Goal: Information Seeking & Learning: Find specific fact

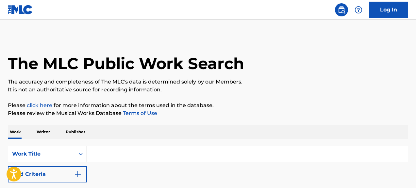
click at [154, 153] on input "Search Form" at bounding box center [247, 154] width 321 height 16
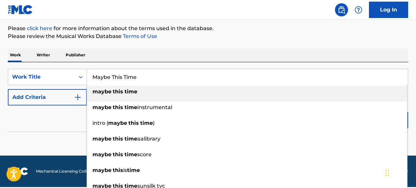
type input "Maybe This Time"
click at [135, 91] on strong "time" at bounding box center [131, 91] width 13 height 6
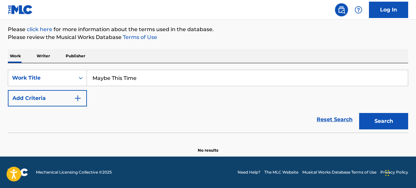
scroll to position [76, 0]
click at [77, 97] on img "Search Form" at bounding box center [78, 98] width 8 height 8
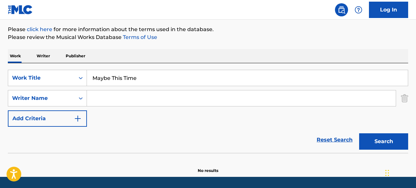
click at [101, 99] on input "Search Form" at bounding box center [241, 98] width 309 height 16
type input "[PERSON_NAME]"
click at [381, 138] on button "Search" at bounding box center [383, 141] width 49 height 16
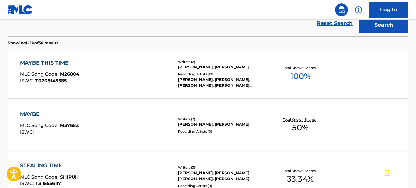
scroll to position [194, 0]
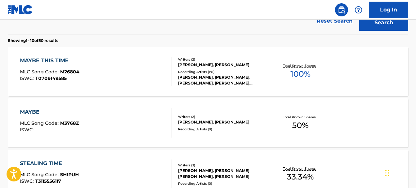
click at [49, 64] on div "MAYBE THIS TIME" at bounding box center [49, 61] width 59 height 8
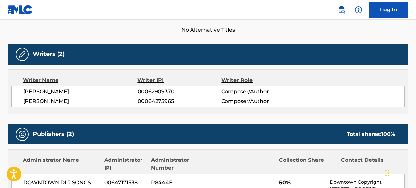
scroll to position [187, 0]
